Goal: Transaction & Acquisition: Book appointment/travel/reservation

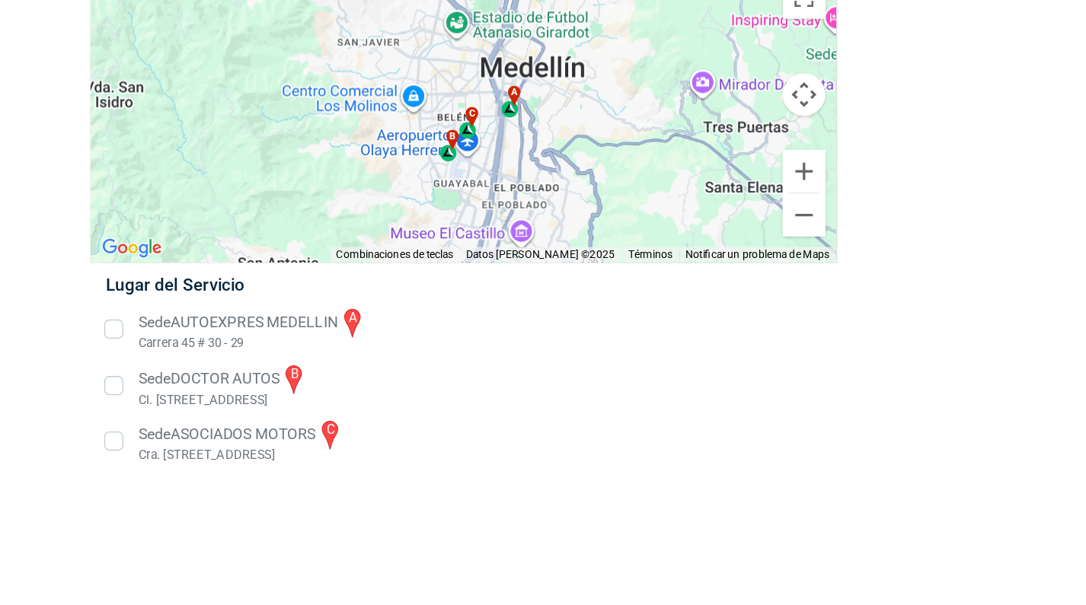
click at [276, 341] on li "Sede AUTOEXPRES MEDELLIN a Carrera 45 # 30 - 29" at bounding box center [543, 358] width 534 height 34
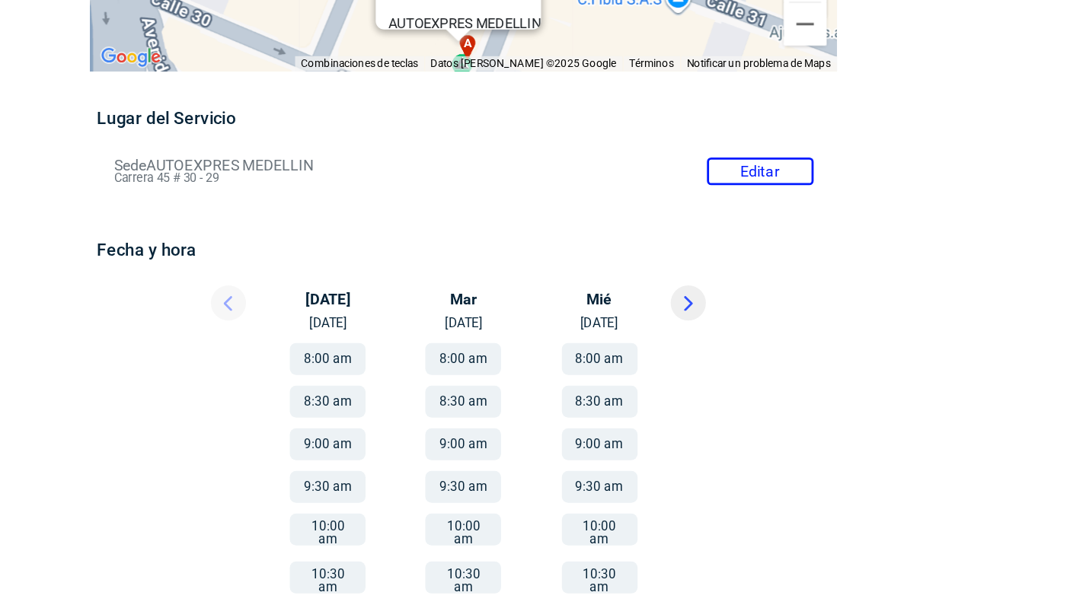
click at [539, 233] on li "Sede AUTOEXPRES MEDELLIN Editar Carrera 45 # 30 - 29" at bounding box center [542, 245] width 521 height 24
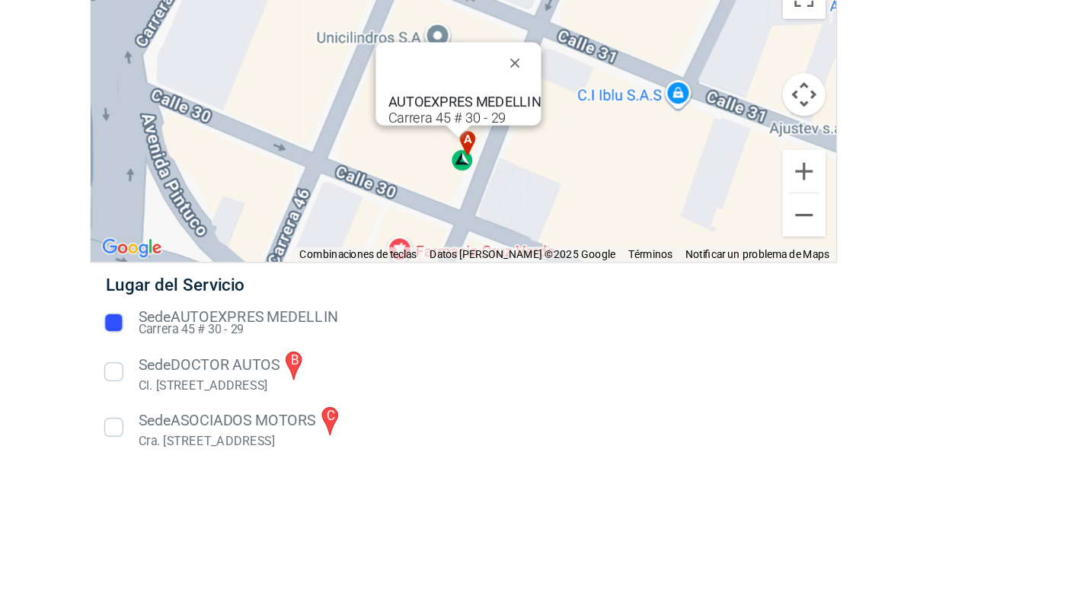
click at [276, 341] on li "Sede AUTOEXPRES MEDELLIN Carrera 45 # 30 - 29" at bounding box center [543, 353] width 534 height 24
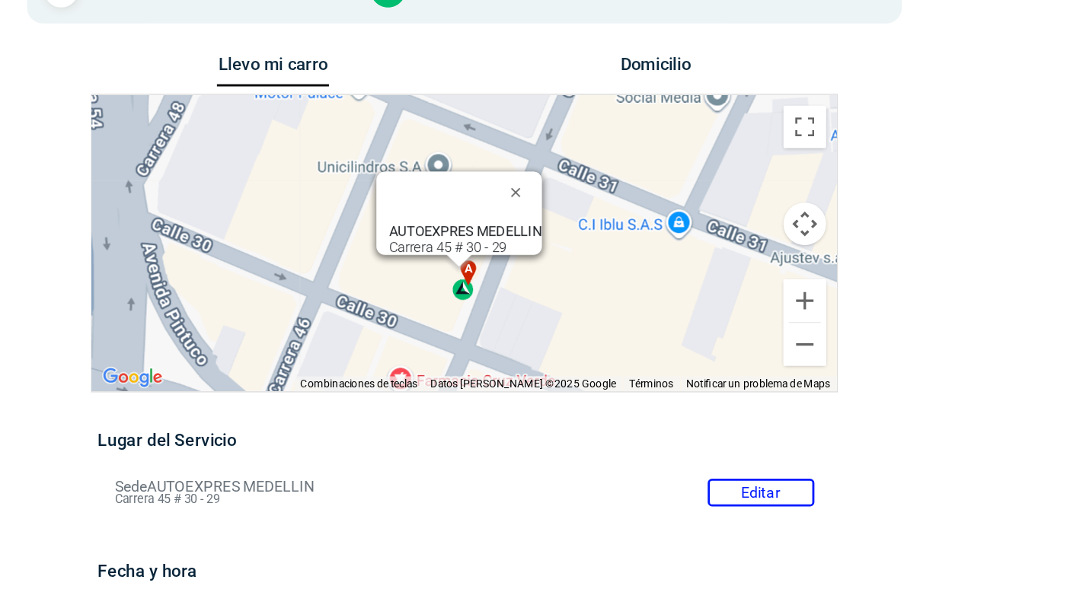
click at [372, 211] on div "a b c AUTOEXPRES MEDELLIN Carrera 45 # 30 - 29 AUTOEXPRES MEDELLIN Carrera 45 #…" at bounding box center [542, 204] width 531 height 212
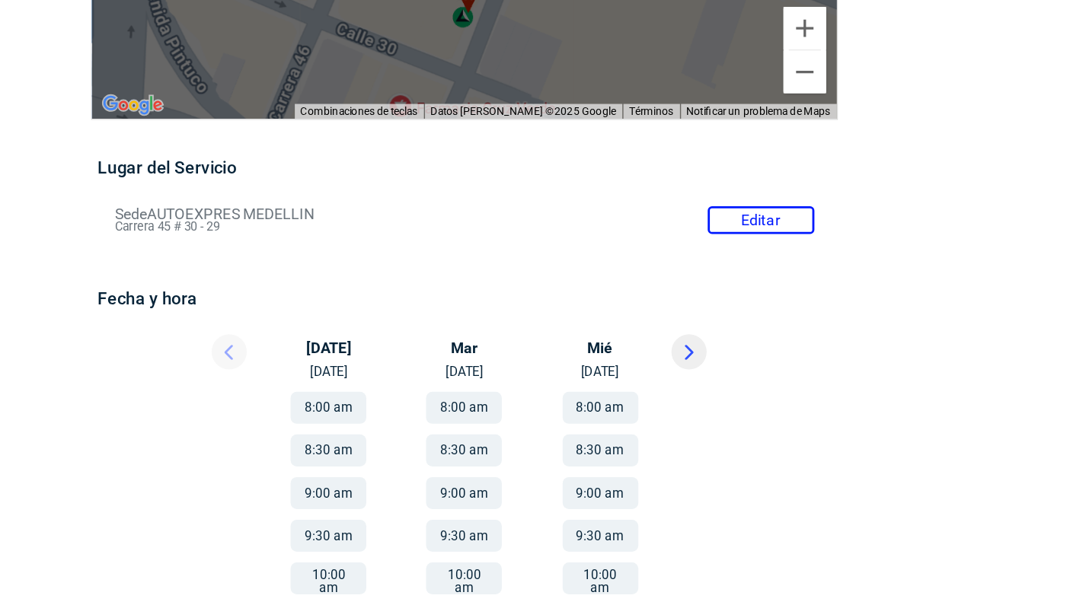
scroll to position [59, 0]
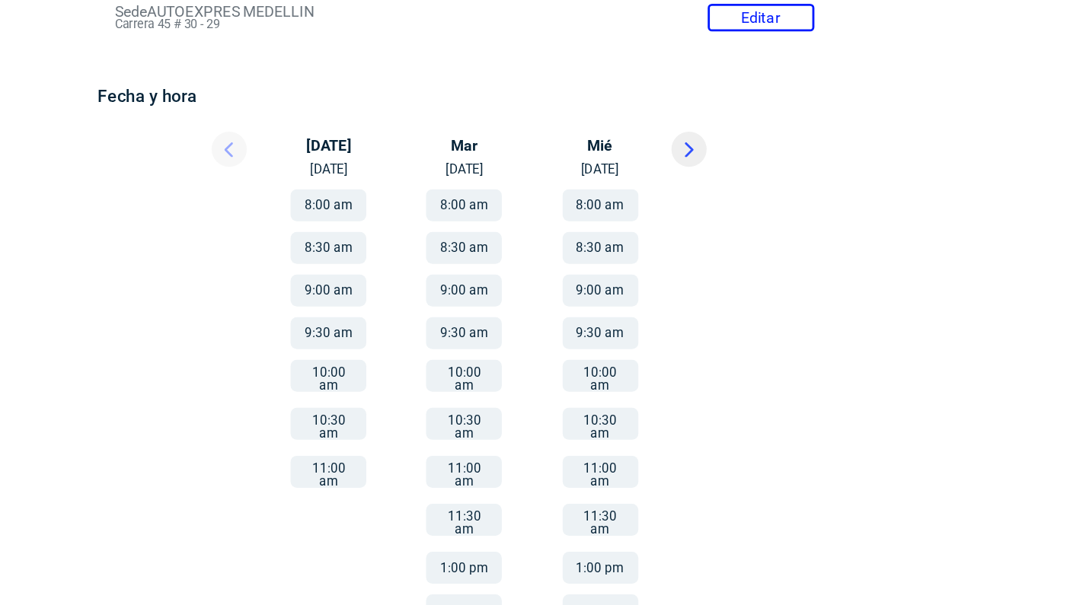
click at [419, 339] on button "8:30 am" at bounding box center [446, 350] width 54 height 23
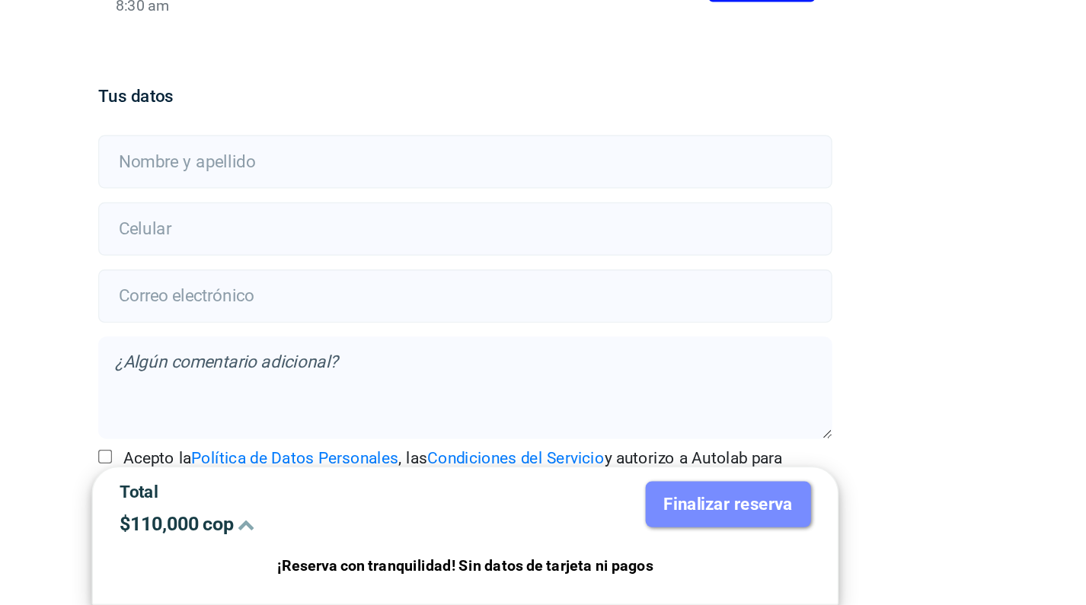
scroll to position [173, 0]
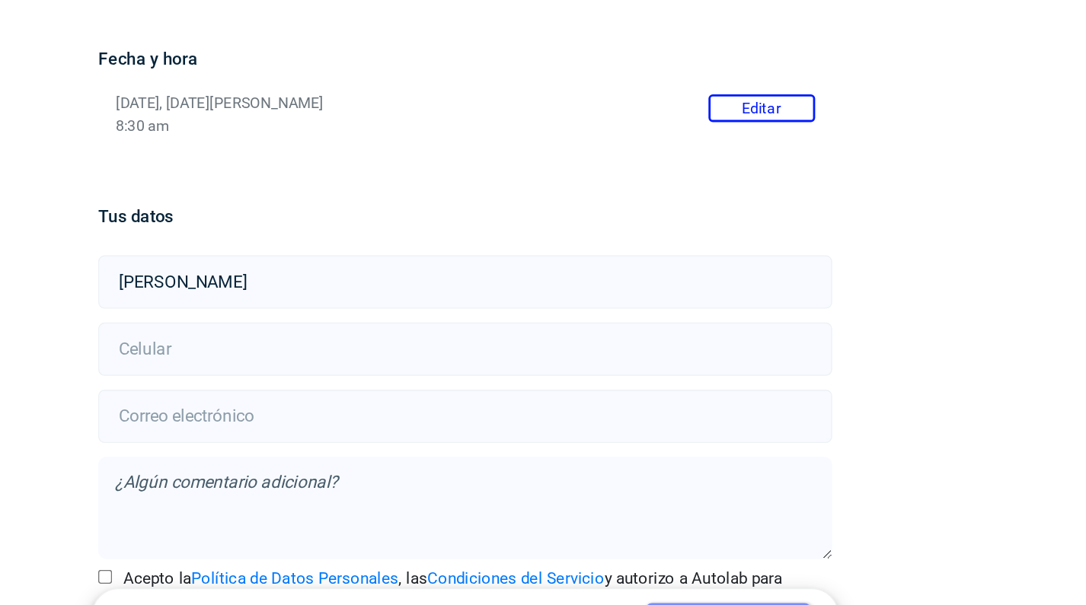
type input "[PERSON_NAME]"
click at [281, 317] on input "number" at bounding box center [542, 336] width 523 height 38
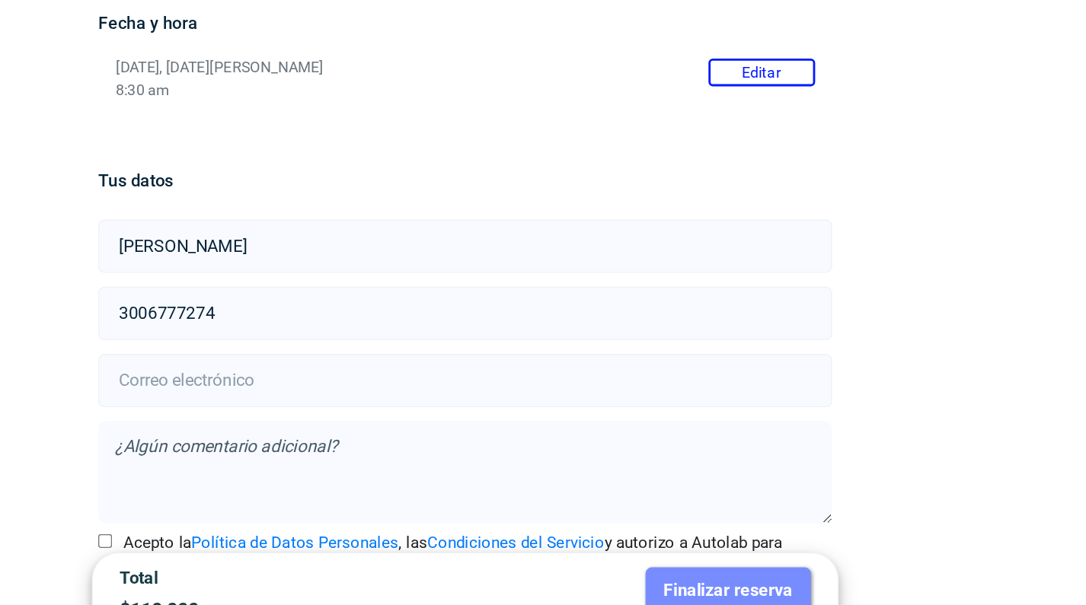
type input "3006777274"
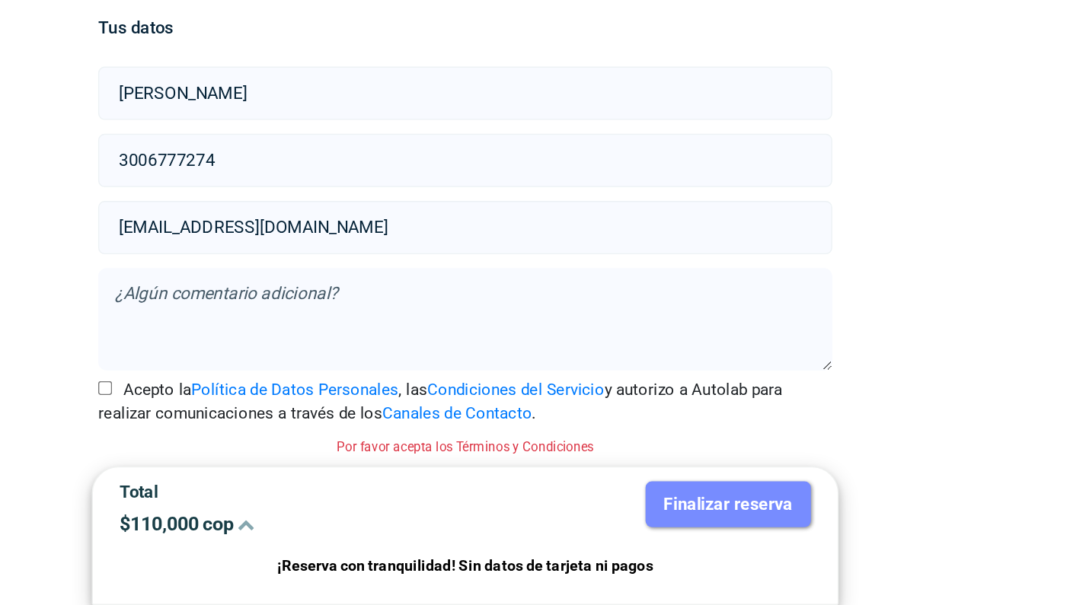
scroll to position [219, 0]
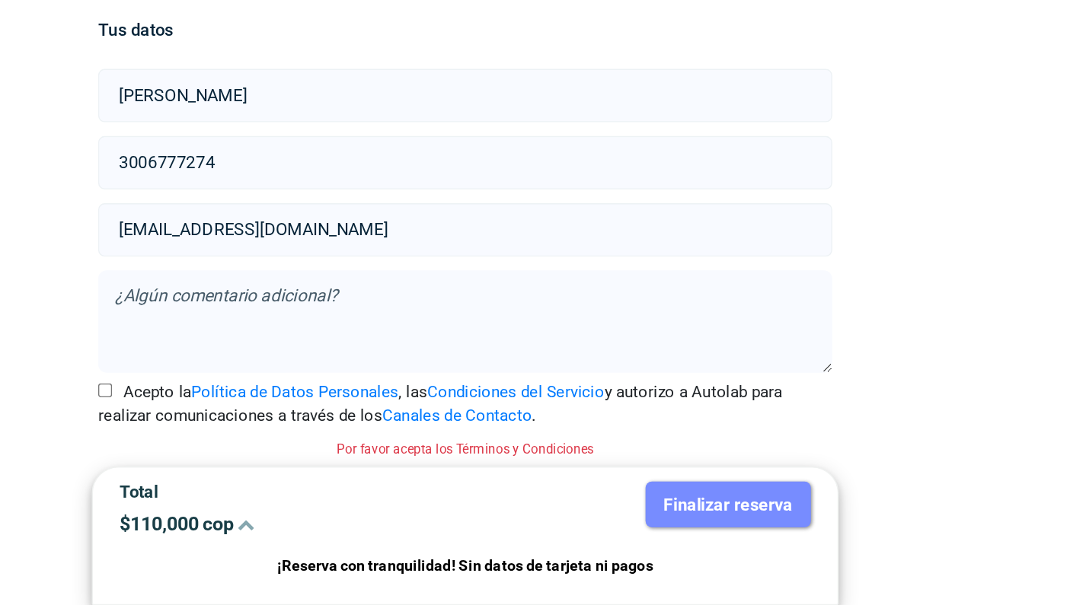
type input "[EMAIL_ADDRESS][DOMAIN_NAME]"
click at [281, 447] on input "Acepto la Política de Datos Personales , las Condiciones del Servicio y autoriz…" at bounding box center [286, 452] width 10 height 10
checkbox input "true"
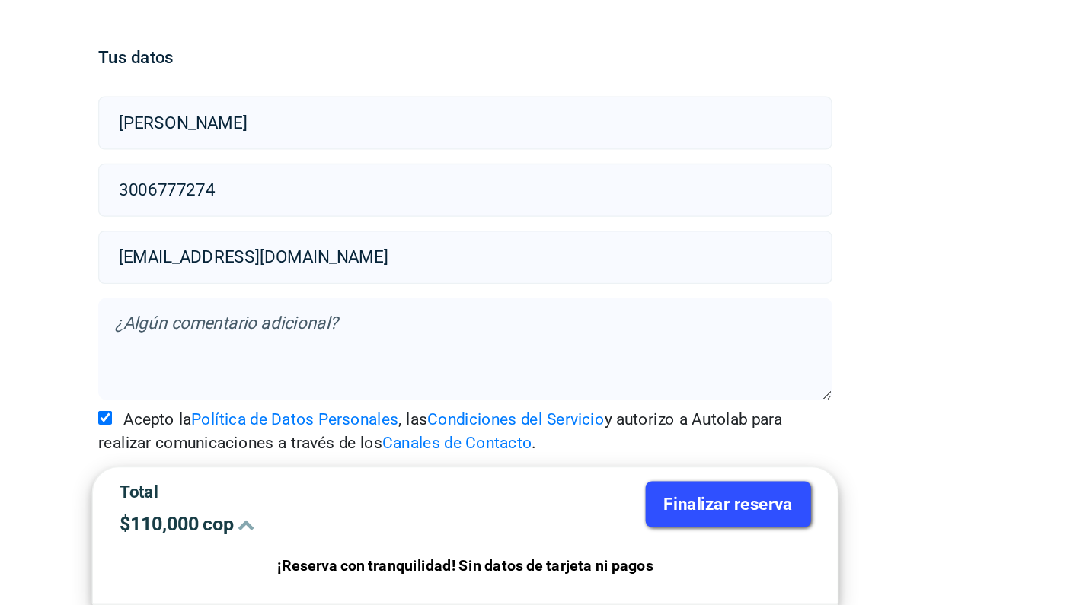
scroll to position [199, 0]
click at [671, 517] on button "Finalizar reserva" at bounding box center [730, 533] width 118 height 33
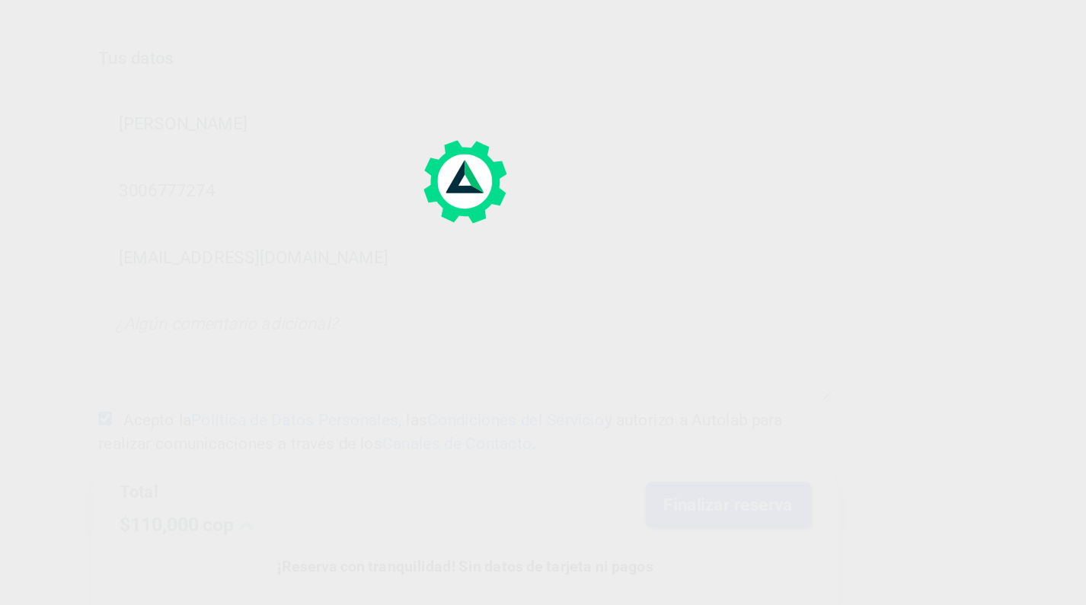
scroll to position [0, 0]
